Goal: Information Seeking & Learning: Learn about a topic

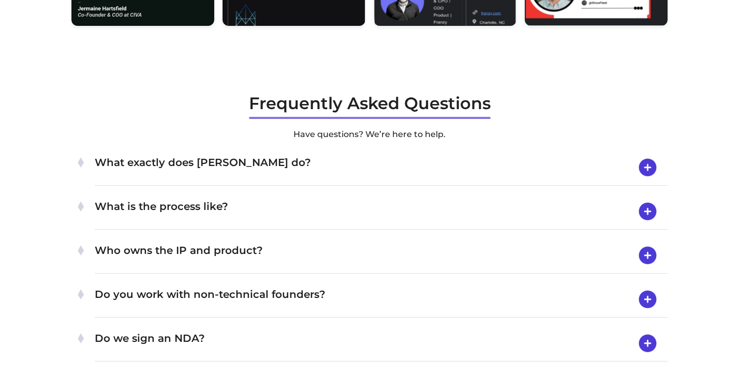
scroll to position [3189, 0]
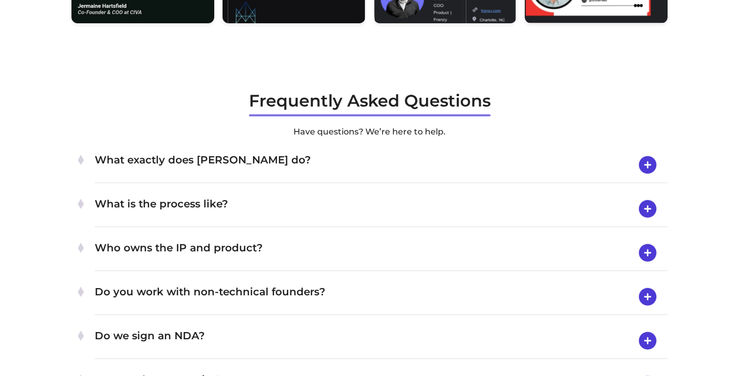
click at [422, 171] on h4 "What exactly does [PERSON_NAME] do?" at bounding box center [381, 165] width 573 height 27
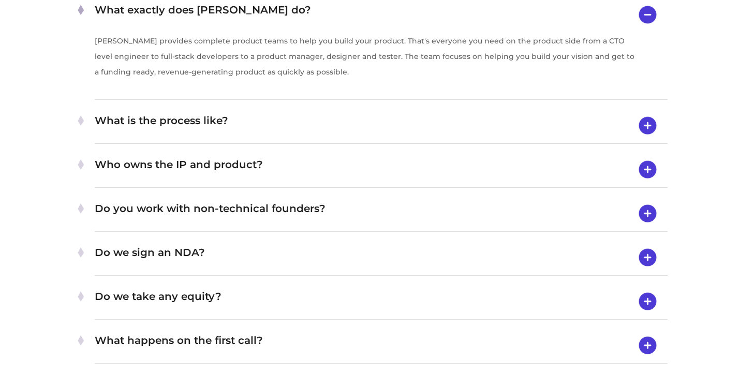
scroll to position [3345, 0]
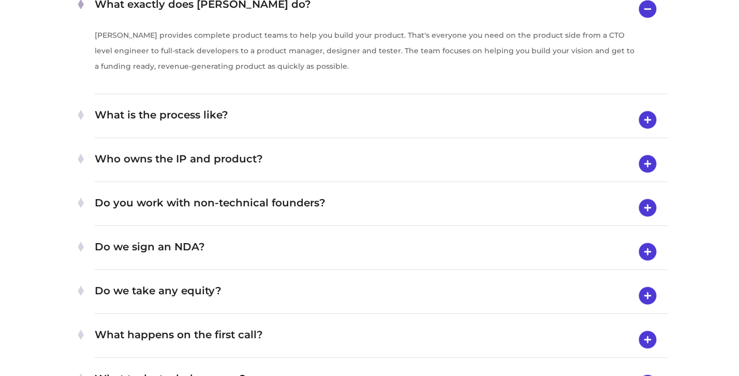
click at [644, 115] on img at bounding box center [648, 120] width 26 height 27
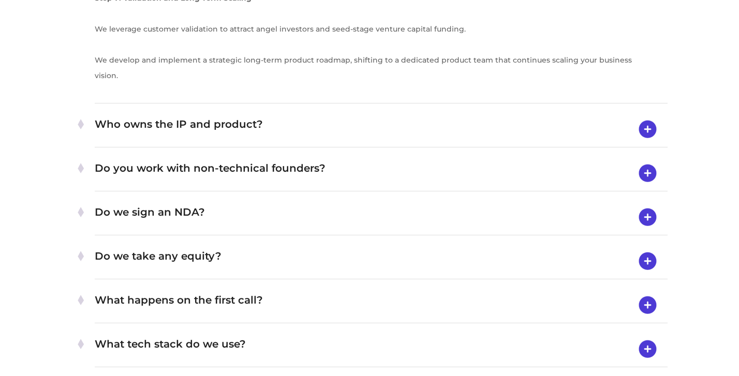
scroll to position [4032, 0]
click at [638, 222] on img at bounding box center [648, 216] width 26 height 27
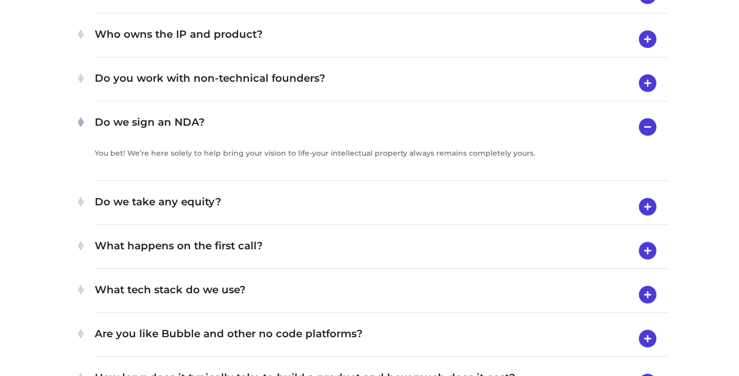
scroll to position [3404, 0]
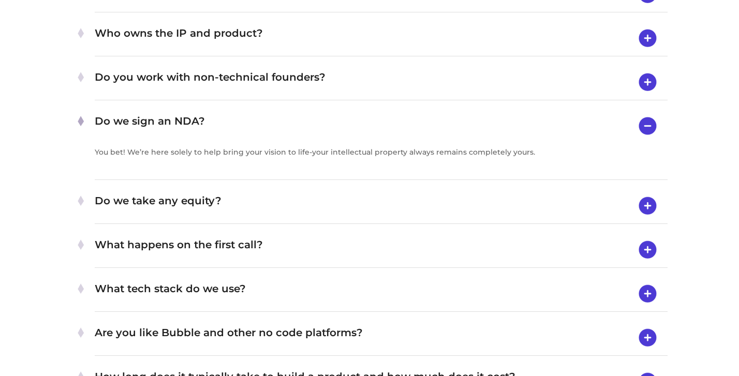
click at [658, 121] on img at bounding box center [648, 126] width 26 height 26
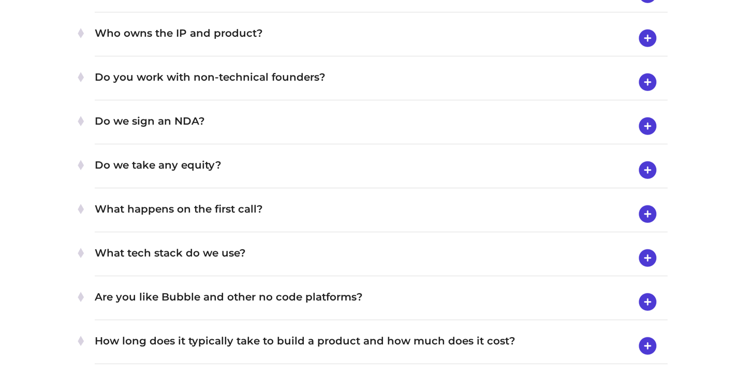
click at [653, 167] on img at bounding box center [648, 170] width 26 height 27
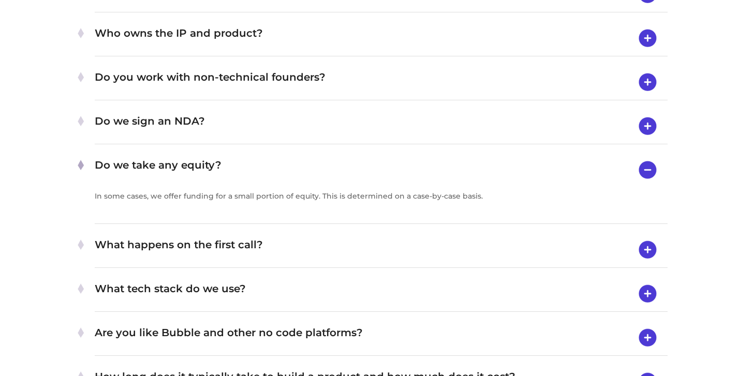
click at [654, 76] on img at bounding box center [648, 82] width 26 height 27
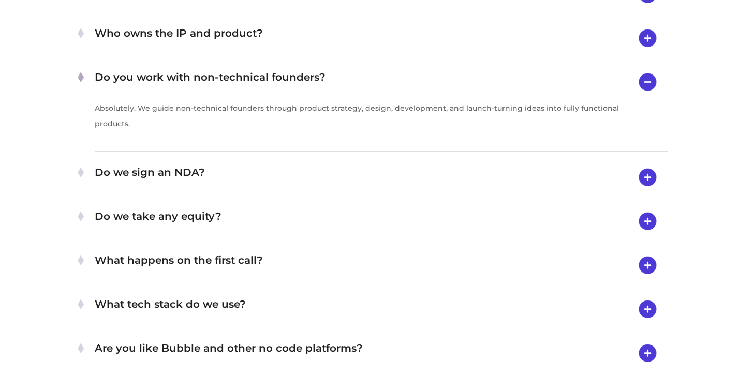
click at [651, 306] on img at bounding box center [648, 309] width 26 height 27
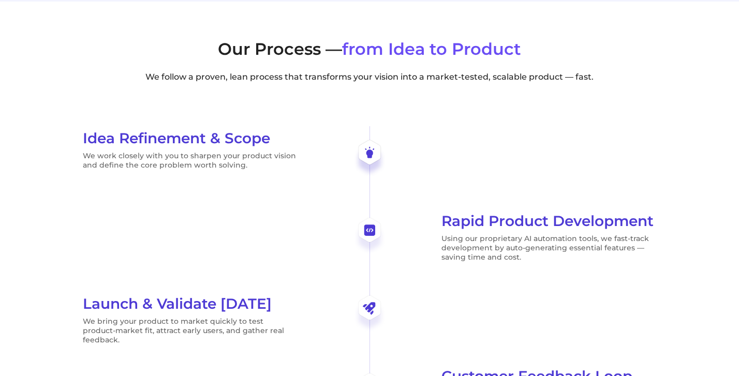
scroll to position [1364, 0]
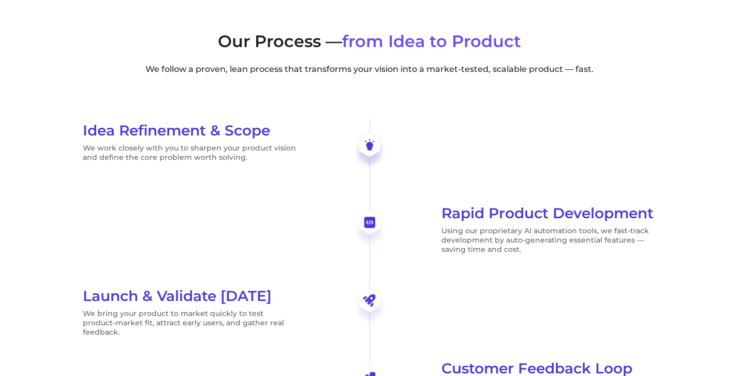
click at [309, 68] on p "We follow a proven, lean process that transforms your vision into a market-test…" at bounding box center [369, 69] width 596 height 12
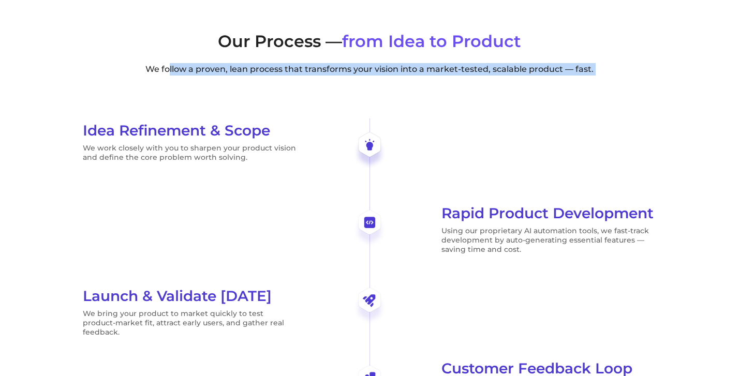
click at [309, 68] on p "We follow a proven, lean process that transforms your vision into a market-test…" at bounding box center [369, 69] width 596 height 12
copy div "We follow a proven, lean process that transforms your vision into a market-test…"
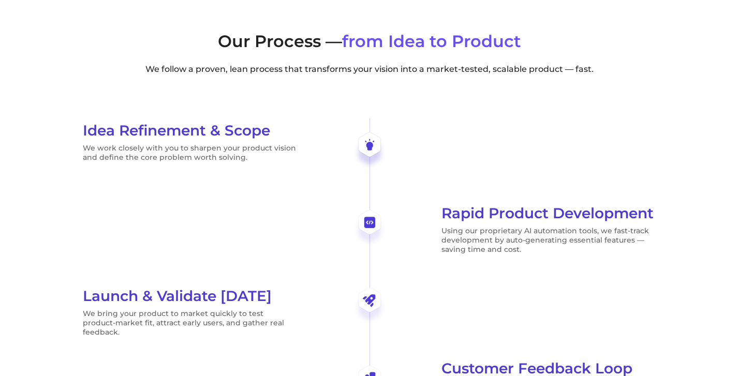
click at [296, 201] on div "Idea Refinement & Scope We work closely with you to sharpen your product vision…" at bounding box center [369, 344] width 596 height 497
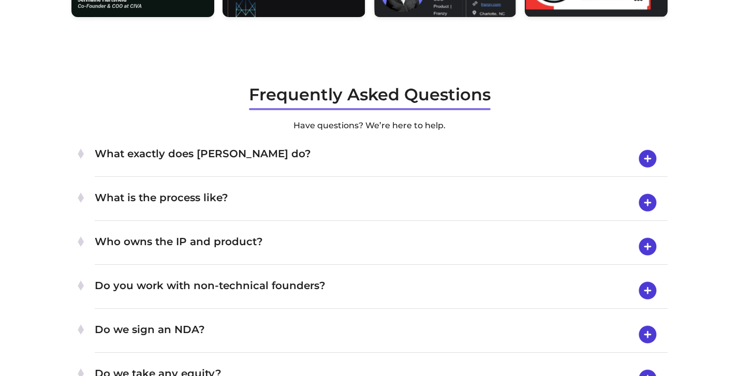
scroll to position [3196, 0]
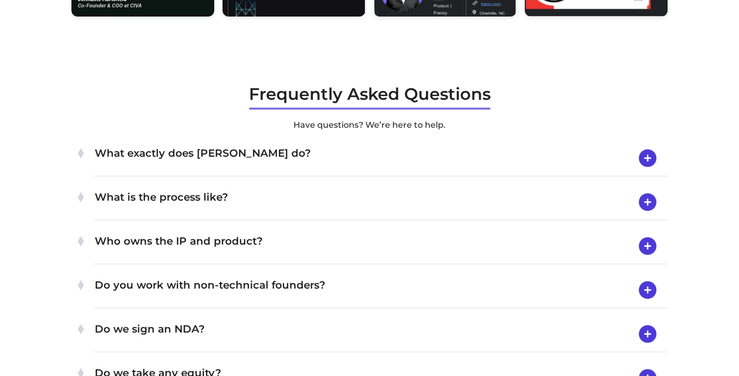
click at [651, 153] on img at bounding box center [648, 158] width 26 height 27
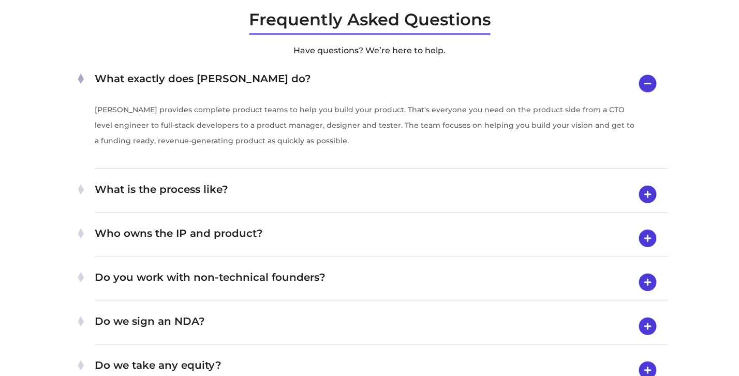
scroll to position [3273, 0]
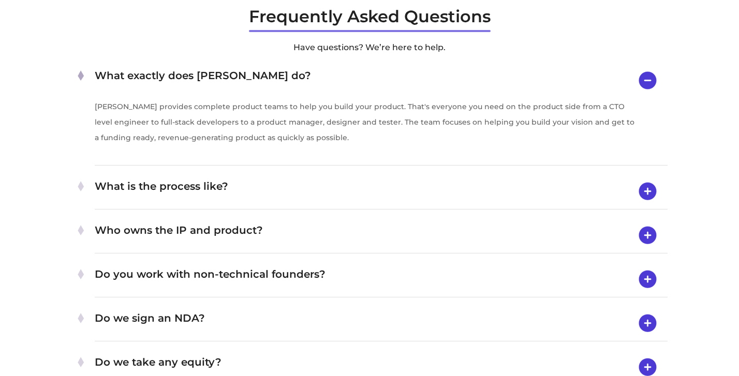
click at [651, 177] on div "What is the process like? Our structured approach ensures a seamless journey fr…" at bounding box center [381, 192] width 573 height 36
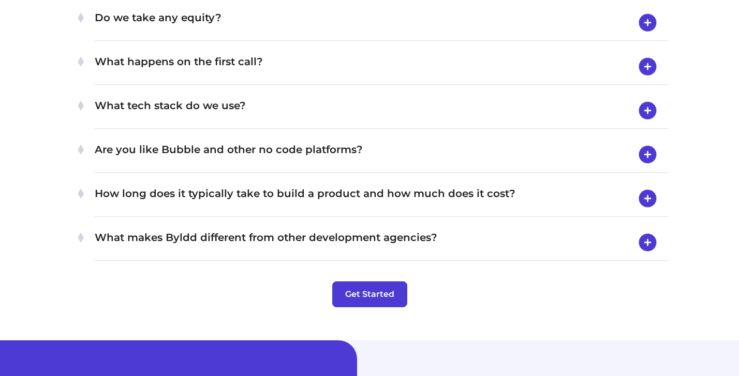
scroll to position [4271, 0]
click at [378, 139] on div "Are you like Bubble and other no code platforms? We are not a platform and foun…" at bounding box center [381, 155] width 573 height 36
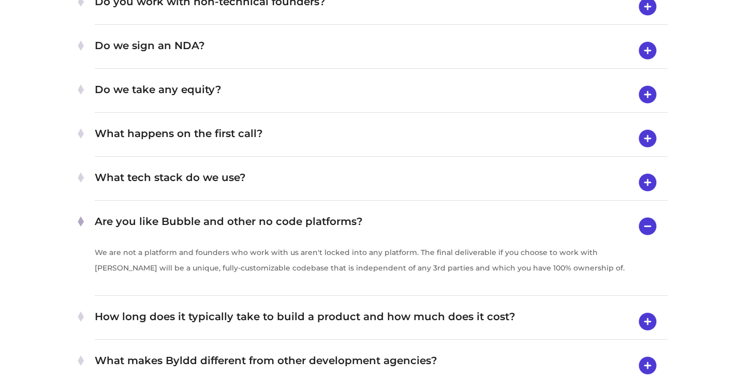
scroll to position [3474, 0]
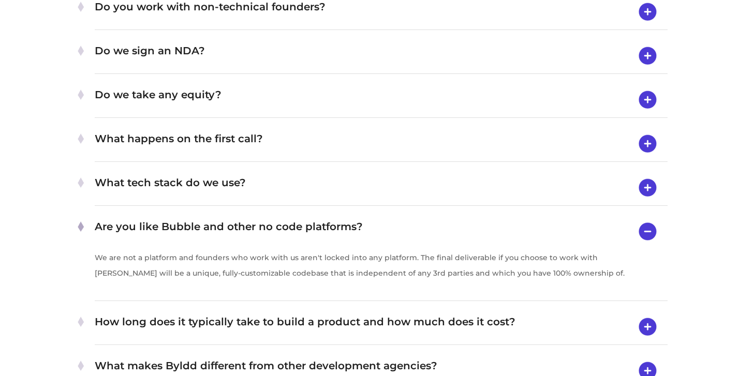
click at [345, 231] on h4 "Are you like Bubble and other no code platforms?" at bounding box center [381, 231] width 573 height 26
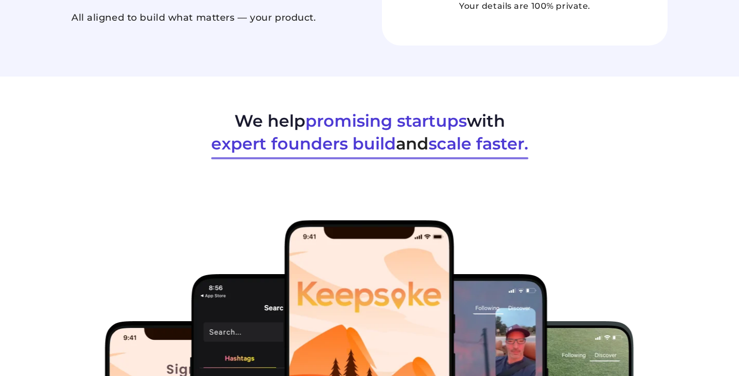
scroll to position [0, 0]
